Goal: Information Seeking & Learning: Learn about a topic

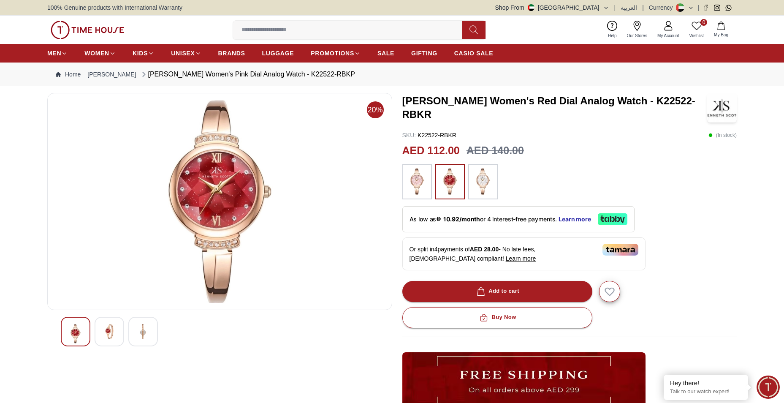
click at [426, 183] on img at bounding box center [417, 181] width 21 height 27
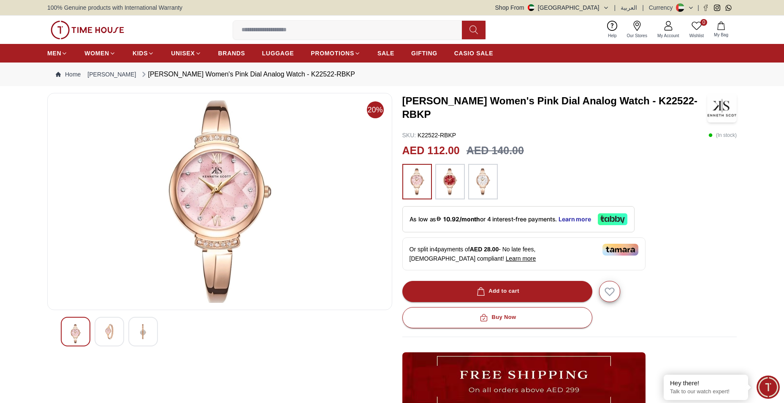
click at [484, 192] on img at bounding box center [482, 181] width 21 height 27
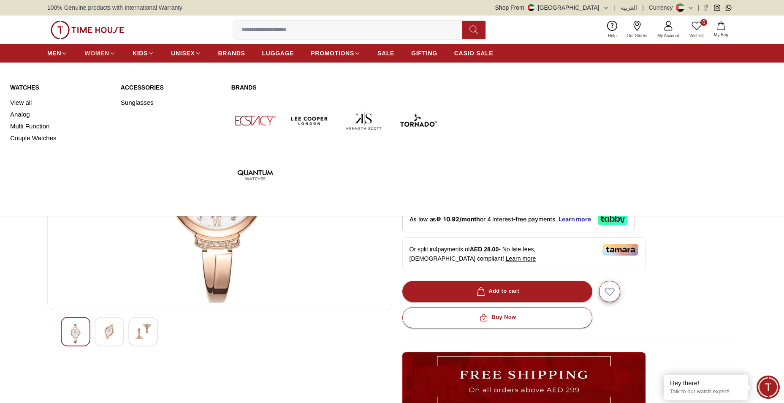
click at [110, 52] on icon at bounding box center [112, 53] width 6 height 6
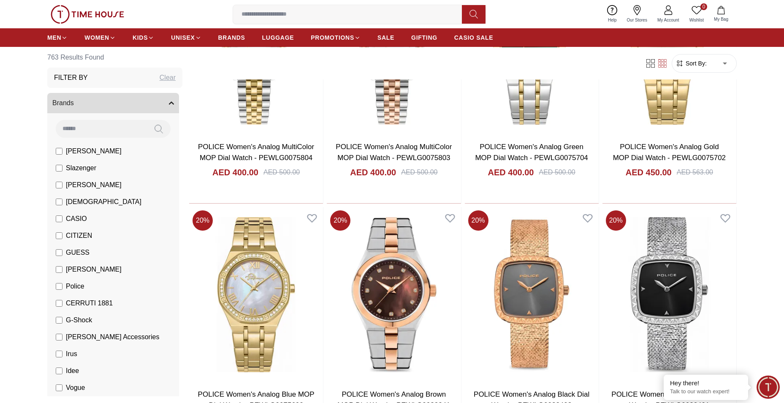
scroll to position [718, 0]
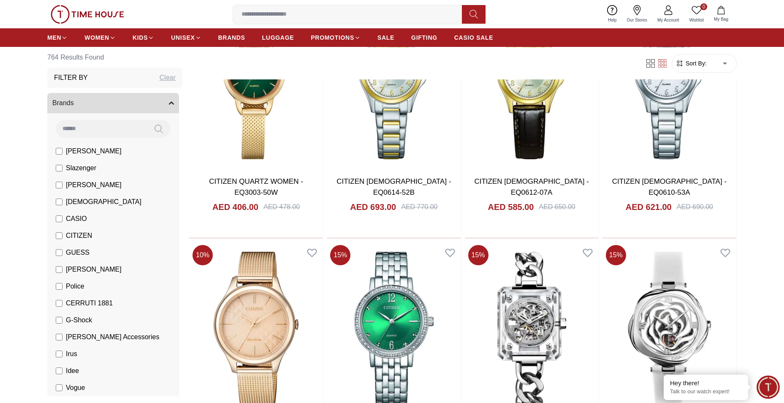
scroll to position [1731, 0]
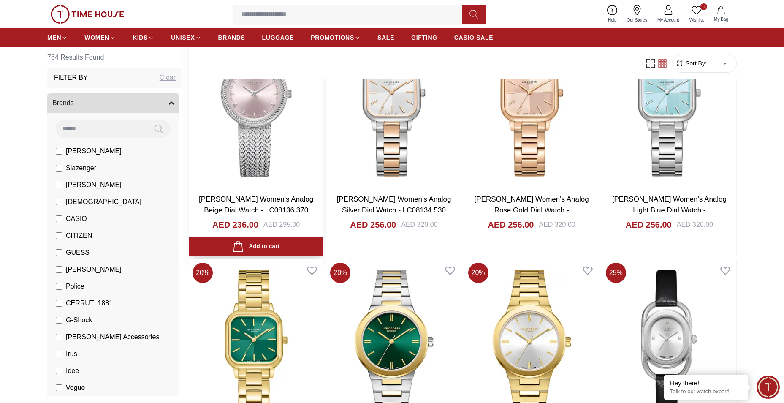
scroll to position [4687, 0]
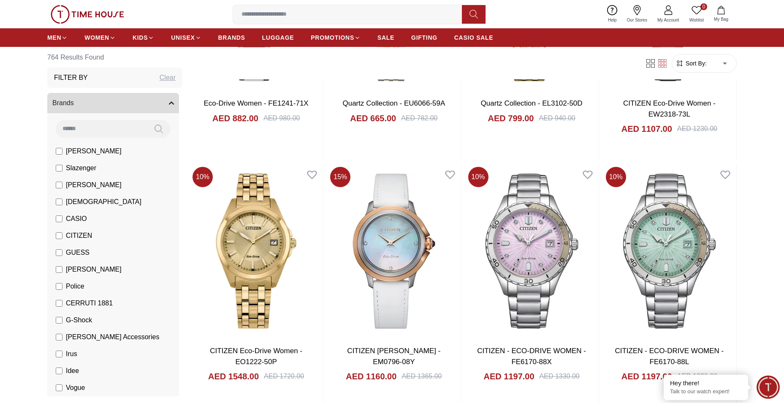
scroll to position [5742, 0]
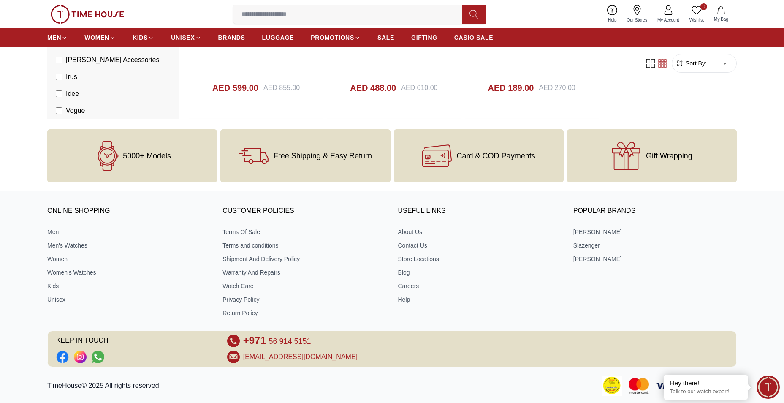
scroll to position [7478, 0]
